Goal: Task Accomplishment & Management: Use online tool/utility

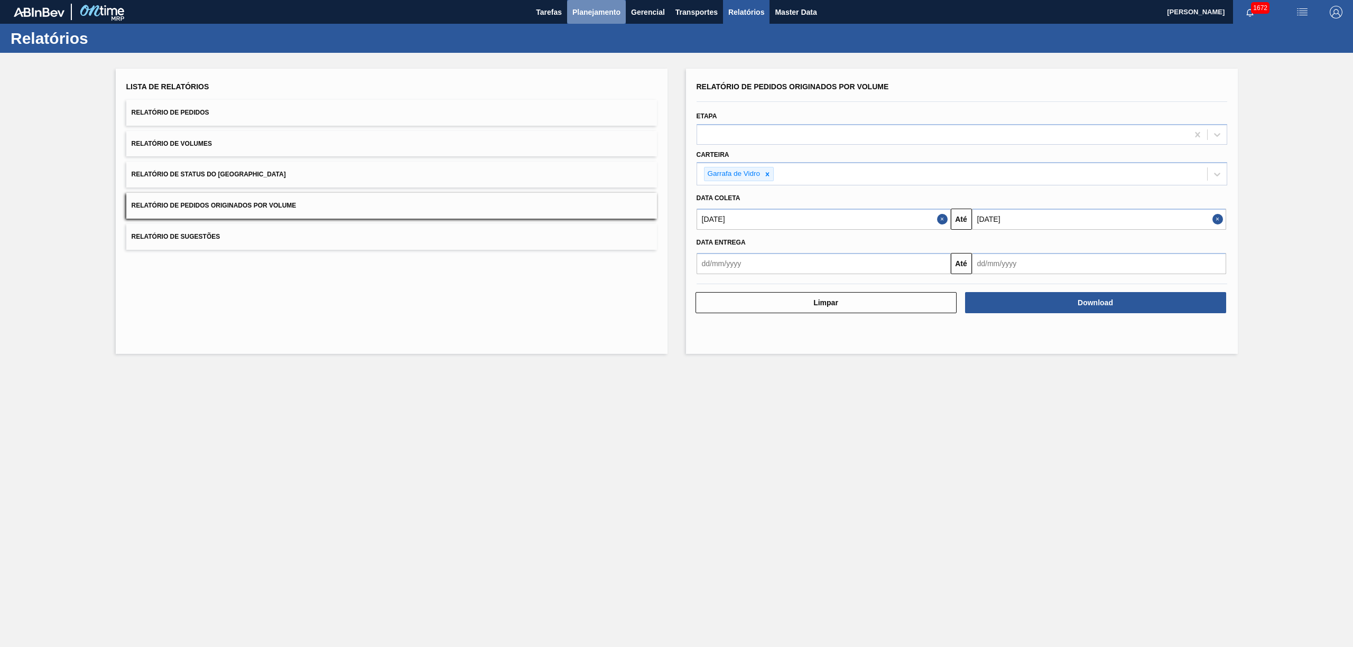
click at [599, 16] on span "Planejamento" at bounding box center [596, 12] width 48 height 13
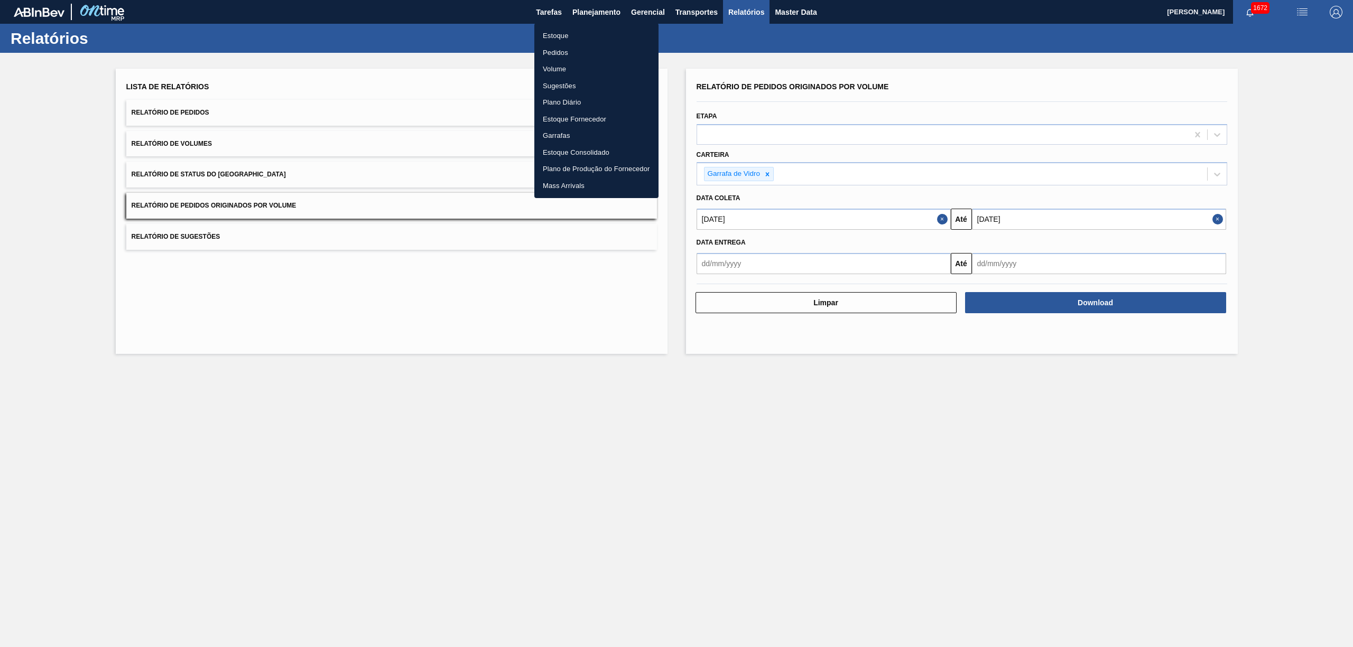
click at [563, 53] on li "Pedidos" at bounding box center [596, 52] width 124 height 17
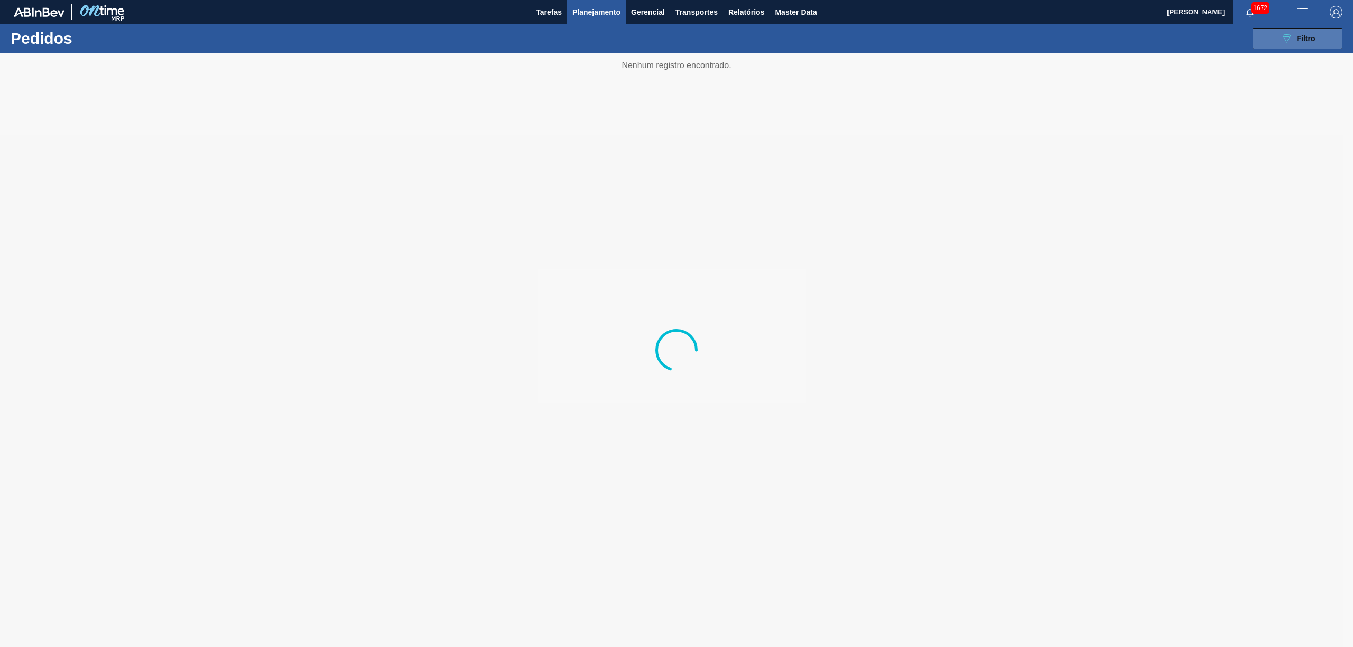
click at [1274, 37] on button "089F7B8B-B2A5-4AFE-B5C0-19BA573D28AC Filtro" at bounding box center [1297, 38] width 90 height 21
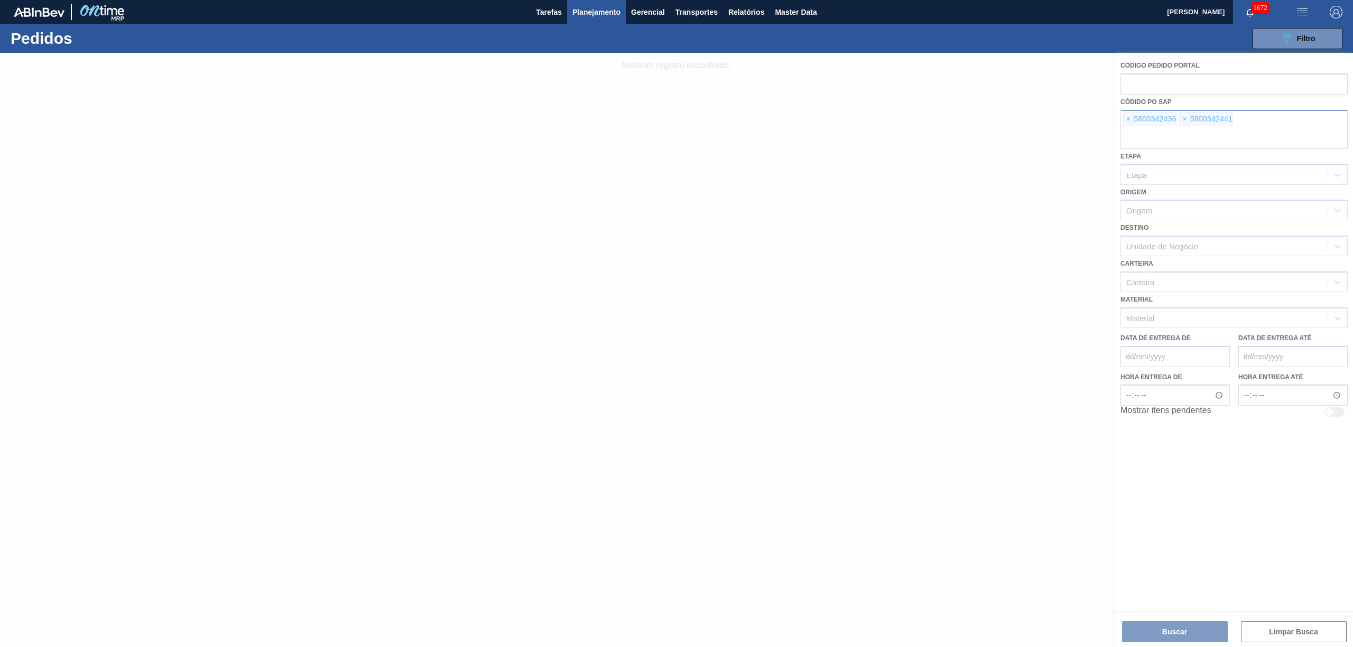
click at [1136, 110] on div "× 5800342436 × 5800342441" at bounding box center [1233, 129] width 227 height 39
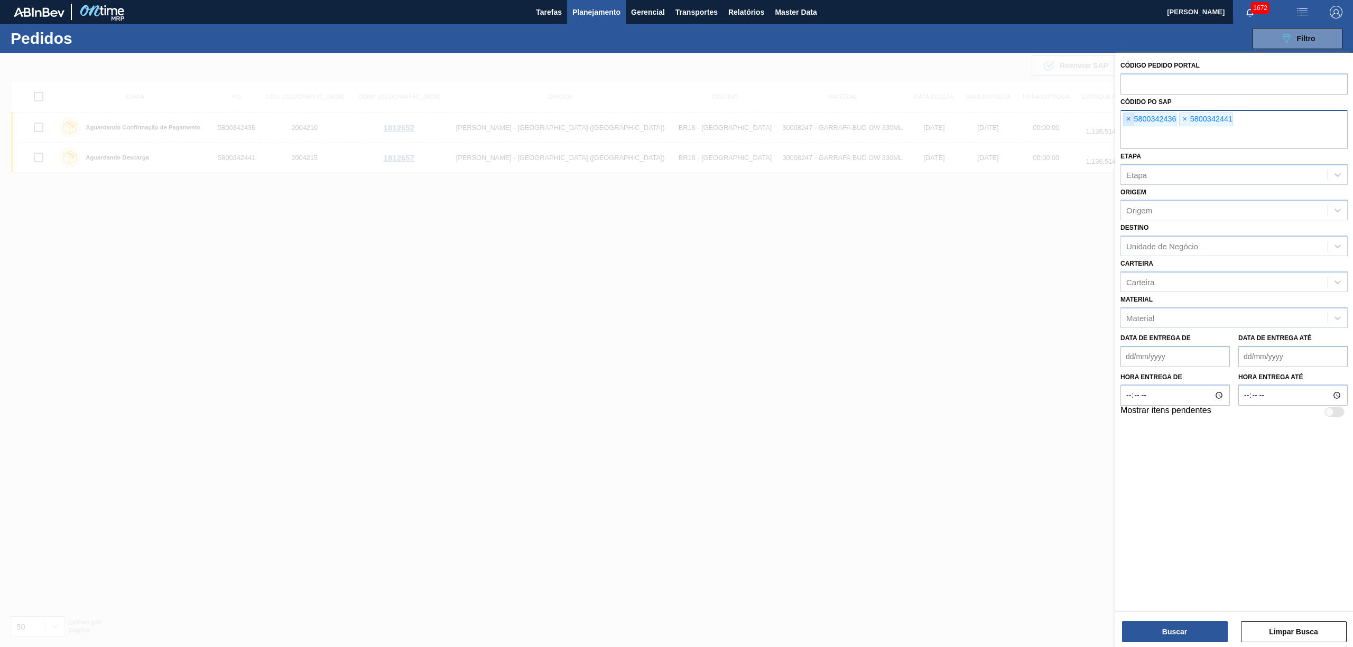
click at [1124, 119] on span "×" at bounding box center [1128, 119] width 10 height 13
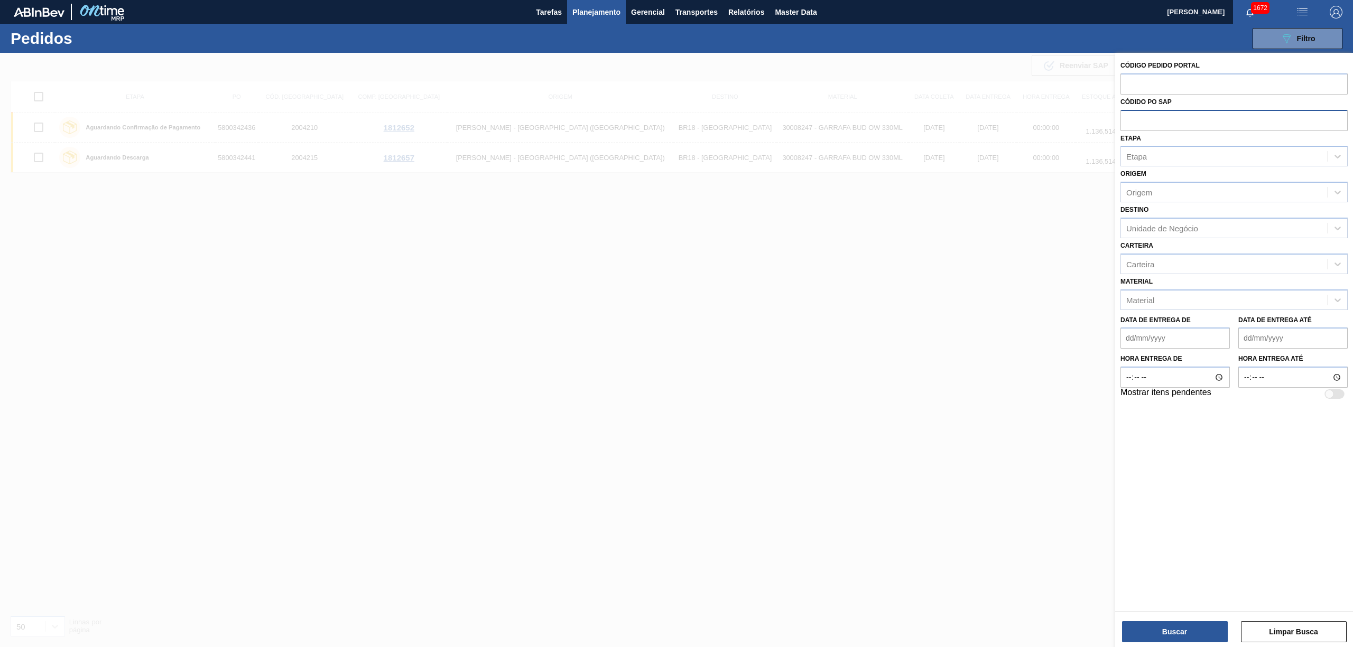
paste input "text"
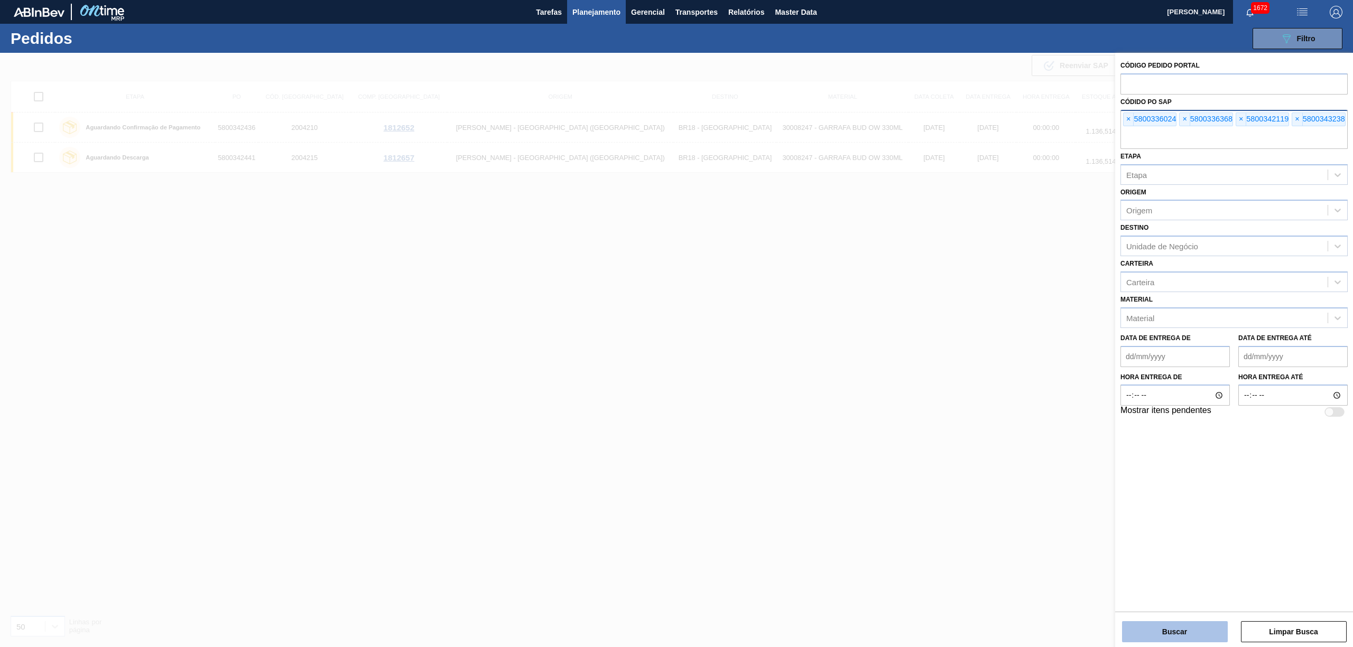
click at [1146, 631] on button "Buscar" at bounding box center [1175, 631] width 106 height 21
